Goal: Task Accomplishment & Management: Complete application form

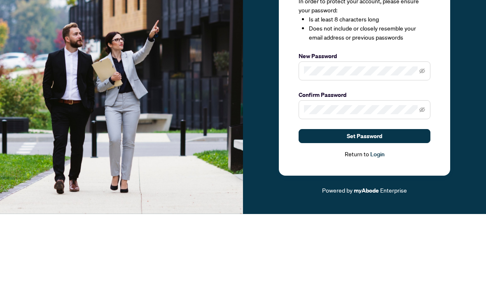
click at [430, 141] on span at bounding box center [365, 150] width 132 height 19
click at [427, 141] on span at bounding box center [365, 150] width 132 height 19
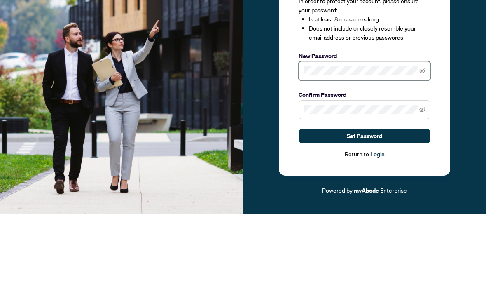
click at [424, 148] on icon "eye-invisible" at bounding box center [422, 151] width 6 height 6
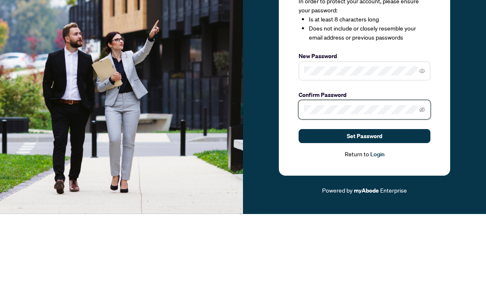
click at [424, 187] on icon "eye-invisible" at bounding box center [422, 189] width 6 height 5
click at [408, 209] on button "Set Password" at bounding box center [365, 216] width 132 height 14
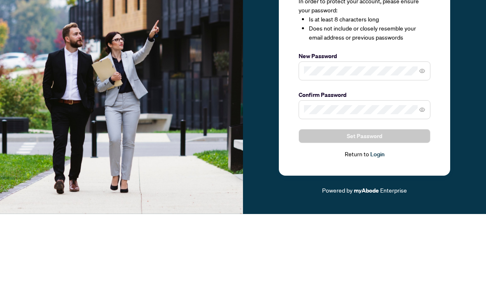
scroll to position [27, 0]
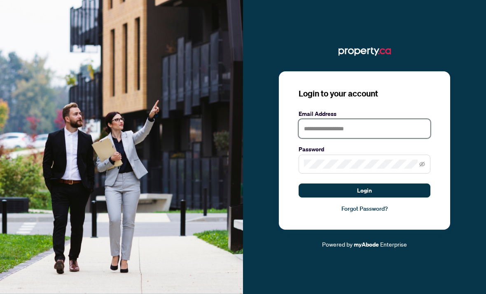
click at [396, 119] on input "text" at bounding box center [365, 128] width 132 height 19
type input "**********"
click at [364, 183] on button "Login" at bounding box center [365, 190] width 132 height 14
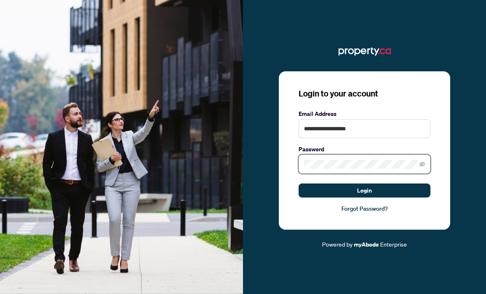
click at [364, 183] on button "Login" at bounding box center [365, 190] width 132 height 14
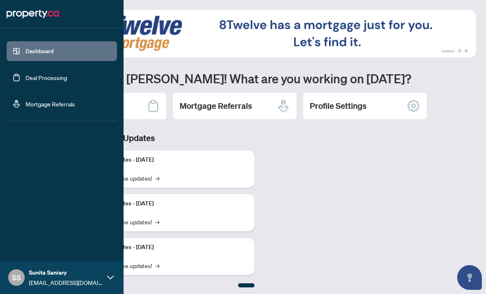
click at [26, 74] on link "Deal Processing" at bounding box center [47, 77] width 42 height 7
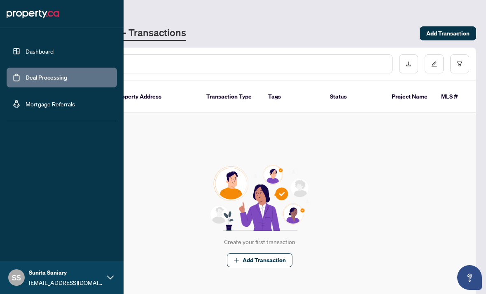
click at [145, 157] on div "Create your first transaction Add Transaction" at bounding box center [259, 216] width 432 height 206
click at [26, 103] on link "Mortgage Referrals" at bounding box center [50, 103] width 49 height 7
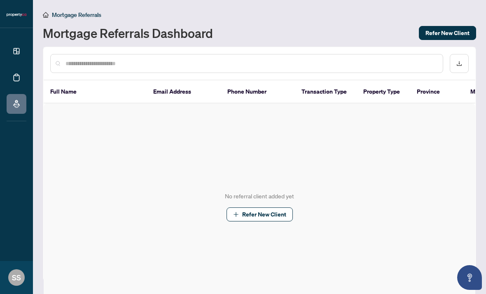
click at [141, 151] on div "No referral client added yet Refer New Client" at bounding box center [260, 206] width 432 height 206
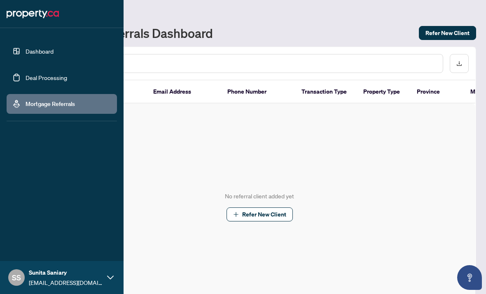
click at [29, 81] on link "Deal Processing" at bounding box center [47, 77] width 42 height 7
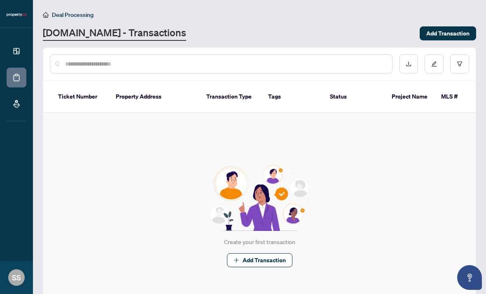
click at [147, 164] on div "Create your first transaction Add Transaction" at bounding box center [259, 216] width 432 height 206
click at [0, 0] on link "Dashboard" at bounding box center [0, 0] width 0 height 0
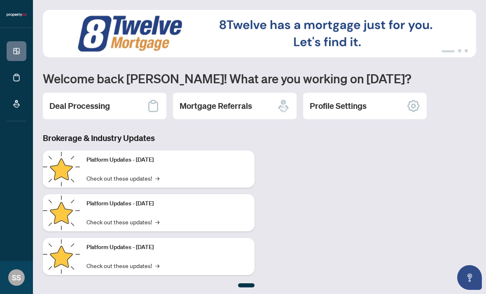
click at [146, 142] on h3 "Brokerage & Industry Updates" at bounding box center [149, 138] width 212 height 12
click at [59, 101] on div "Deal Processing" at bounding box center [105, 106] width 124 height 26
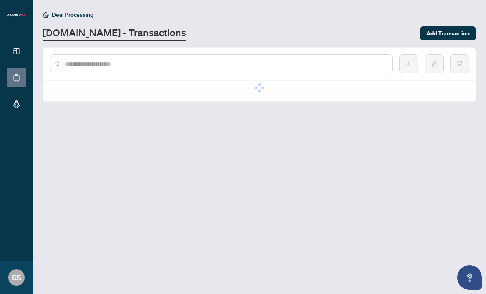
click at [72, 99] on main "Deal Processing Property.ca - Transactions Add Transaction No data No data" at bounding box center [259, 147] width 453 height 294
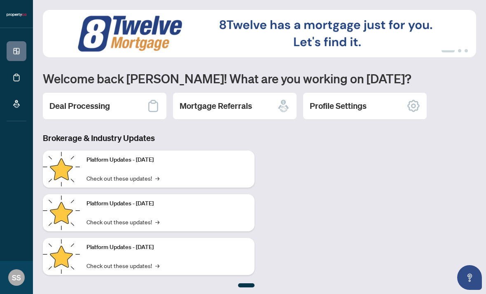
click at [341, 100] on h2 "Profile Settings" at bounding box center [338, 106] width 57 height 12
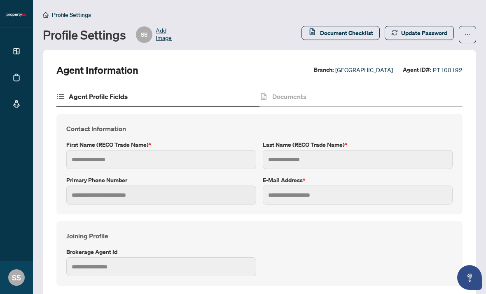
type input "******"
type input "*******"
type input "**********"
type input "****"
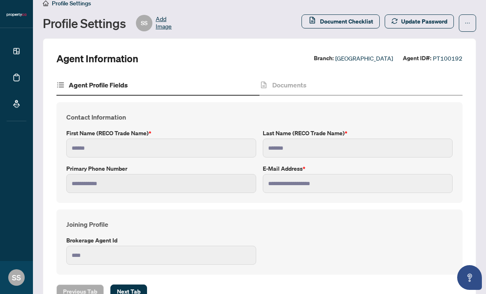
scroll to position [11, 0]
click at [119, 285] on span "Next Tab" at bounding box center [128, 291] width 23 height 13
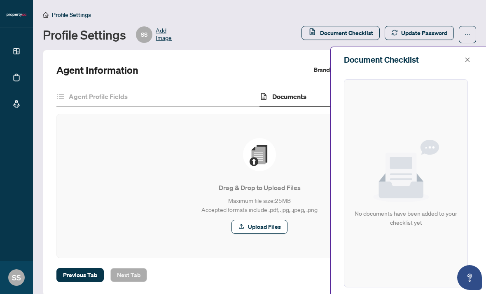
click at [121, 219] on div "Upload Files" at bounding box center [259, 226] width 372 height 14
click at [464, 63] on button "button" at bounding box center [467, 60] width 11 height 10
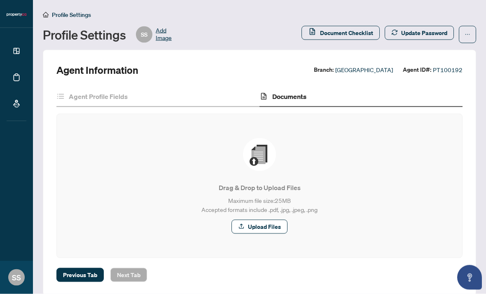
scroll to position [0, 0]
click at [471, 35] on button "button" at bounding box center [467, 34] width 17 height 17
click at [472, 30] on button "button" at bounding box center [467, 34] width 17 height 17
click at [357, 35] on span "Document Checklist" at bounding box center [346, 32] width 53 height 13
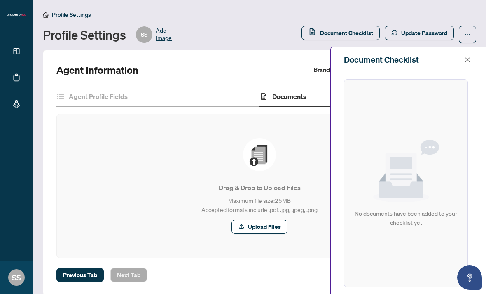
click at [469, 61] on icon "close" at bounding box center [467, 59] width 5 height 5
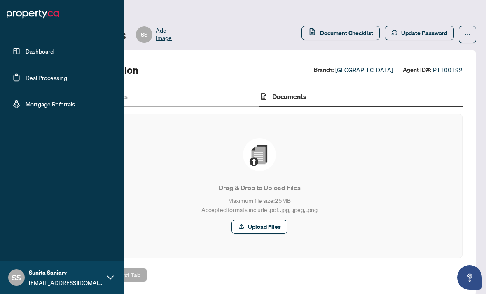
click at [63, 107] on link "Mortgage Referrals" at bounding box center [50, 103] width 49 height 7
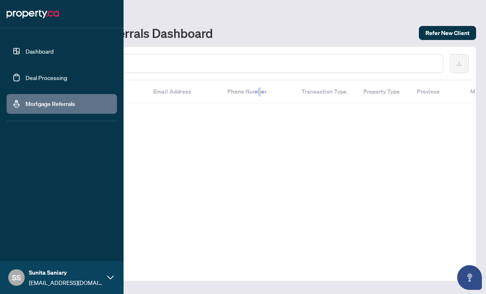
click at [66, 74] on link "Deal Processing" at bounding box center [47, 77] width 42 height 7
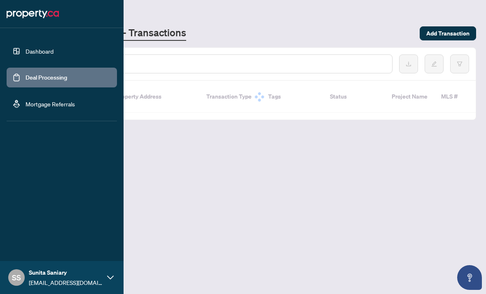
click at [54, 52] on link "Dashboard" at bounding box center [40, 50] width 28 height 7
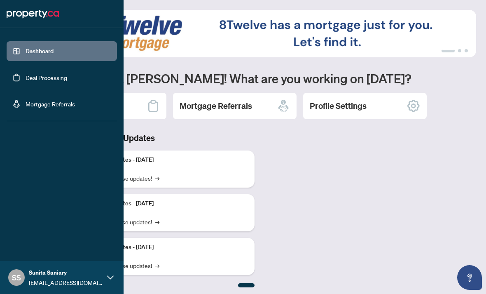
click at [67, 78] on link "Deal Processing" at bounding box center [47, 77] width 42 height 7
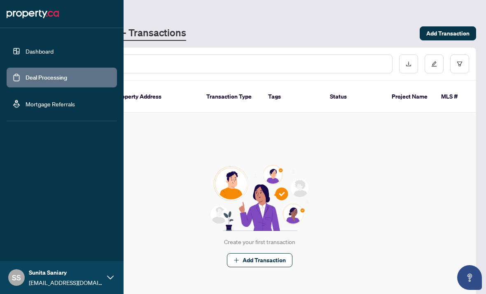
click at [469, 29] on button "Add Transaction" at bounding box center [448, 33] width 56 height 14
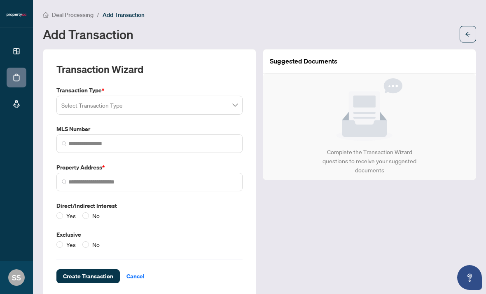
click at [218, 102] on input "search" at bounding box center [145, 106] width 169 height 18
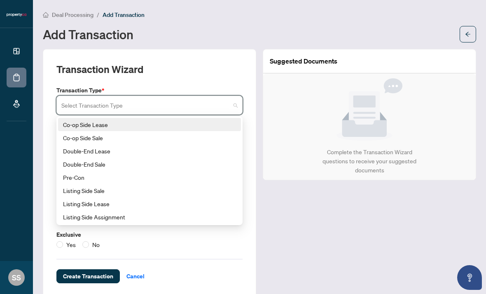
click at [210, 122] on div "Co-op Side Lease" at bounding box center [149, 124] width 173 height 9
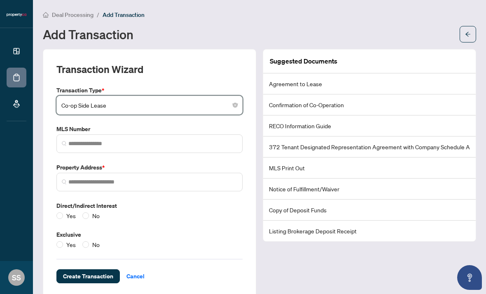
click at [201, 136] on span at bounding box center [149, 143] width 186 height 19
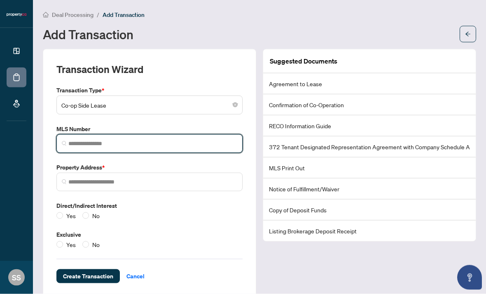
scroll to position [27, 0]
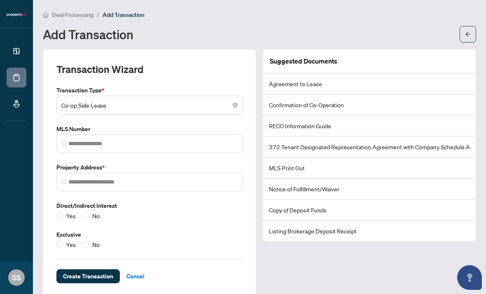
click at [398, 136] on li "372 Tenant Designated Representation Agreement with Company Schedule A" at bounding box center [369, 146] width 212 height 21
click at [396, 136] on li "372 Tenant Designated Representation Agreement with Company Schedule A" at bounding box center [369, 146] width 212 height 21
click at [241, 96] on div "Co-op Side Lease" at bounding box center [149, 105] width 186 height 19
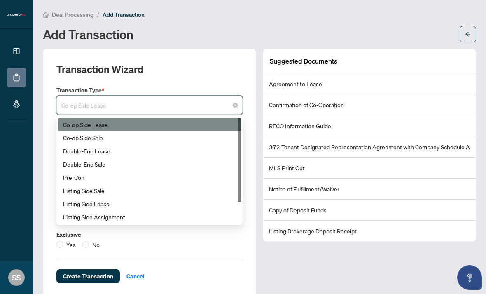
click at [188, 240] on div "Yes No" at bounding box center [149, 244] width 186 height 9
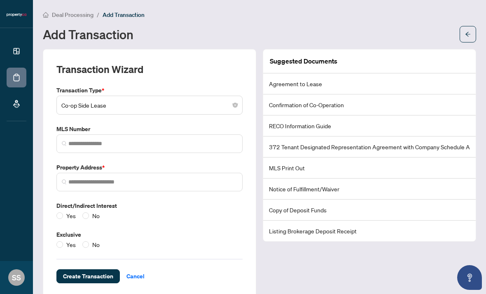
click at [138, 269] on span "Cancel" at bounding box center [135, 275] width 18 height 13
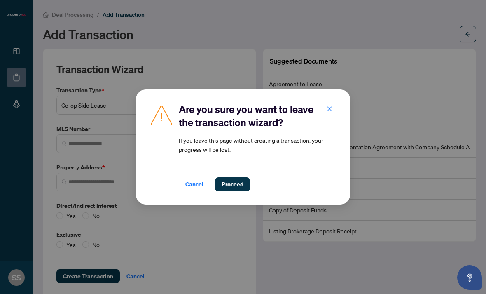
click at [226, 175] on div "Cancel Proceed" at bounding box center [258, 179] width 158 height 24
click at [235, 184] on span "Proceed" at bounding box center [233, 183] width 22 height 13
